Goal: Transaction & Acquisition: Register for event/course

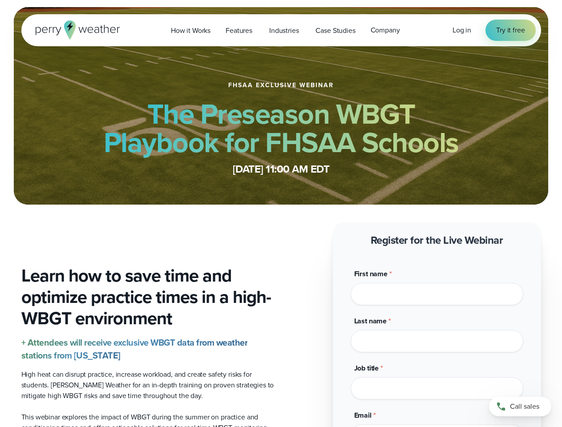
click at [281, 30] on span "Industries" at bounding box center [283, 30] width 29 height 11
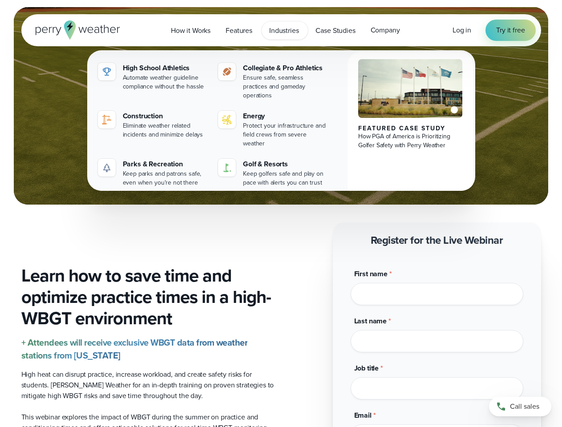
click at [437, 330] on input "Last name *" at bounding box center [436, 341] width 173 height 22
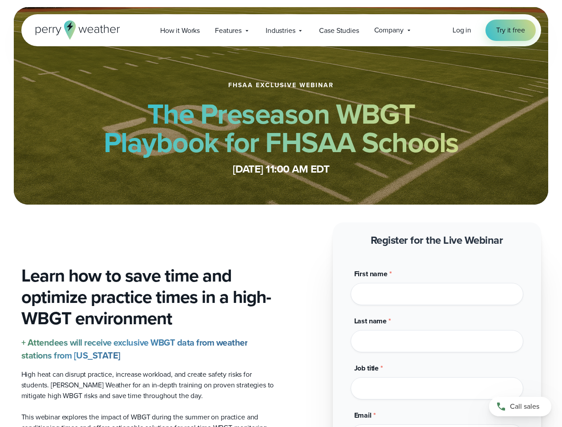
click at [281, 30] on span "Industries" at bounding box center [280, 30] width 29 height 11
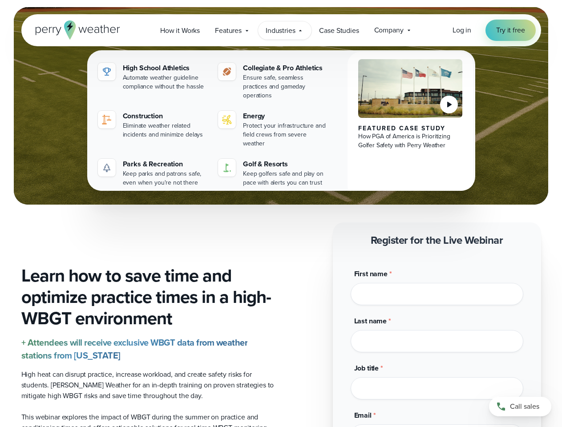
click at [437, 330] on input "Last name *" at bounding box center [436, 341] width 173 height 22
